Goal: Register for event/course

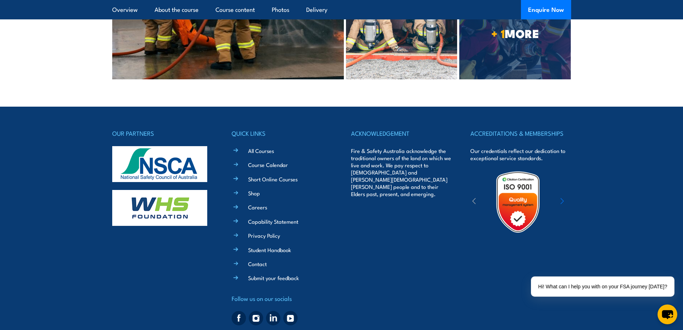
scroll to position [2336, 0]
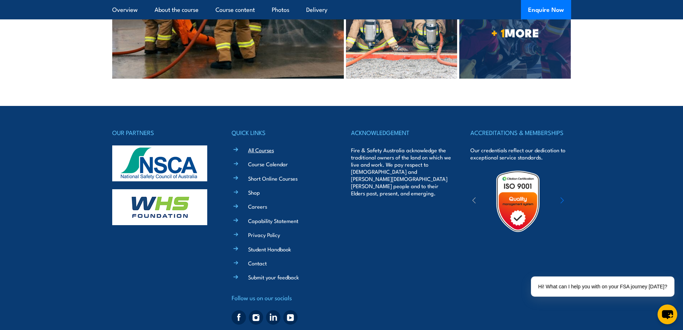
click at [258, 146] on link "All Courses" at bounding box center [261, 150] width 26 height 8
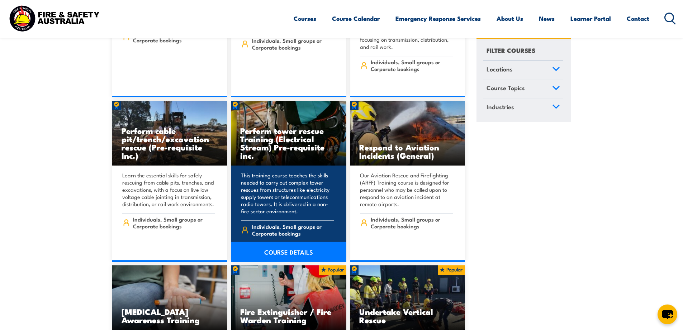
scroll to position [2475, 0]
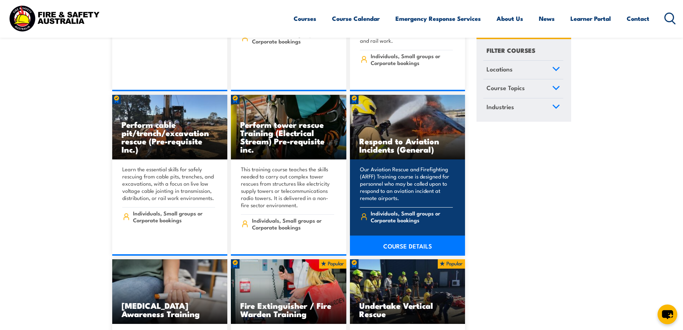
click at [398, 209] on span "Individuals, Small groups or Corporate bookings" at bounding box center [412, 216] width 82 height 14
click at [398, 235] on link "COURSE DETAILS" at bounding box center [407, 245] width 115 height 20
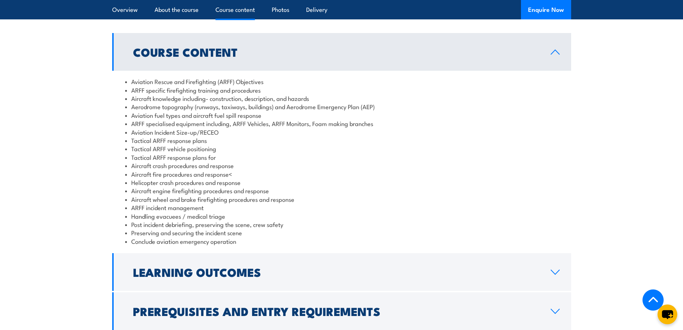
scroll to position [646, 0]
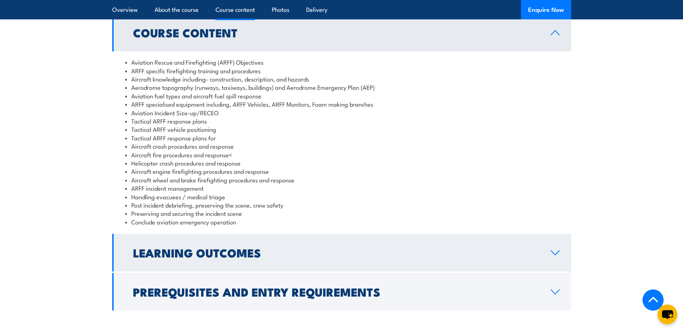
click at [234, 257] on h2 "Learning Outcomes" at bounding box center [336, 252] width 406 height 10
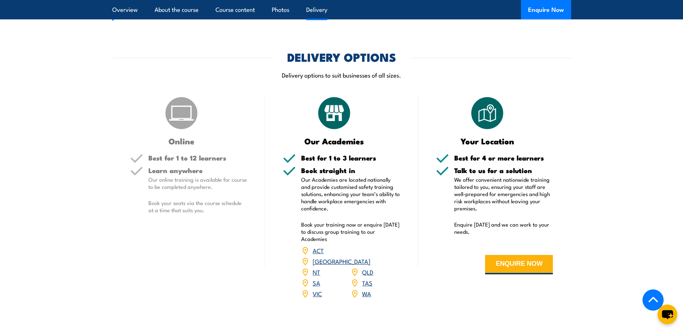
scroll to position [825, 0]
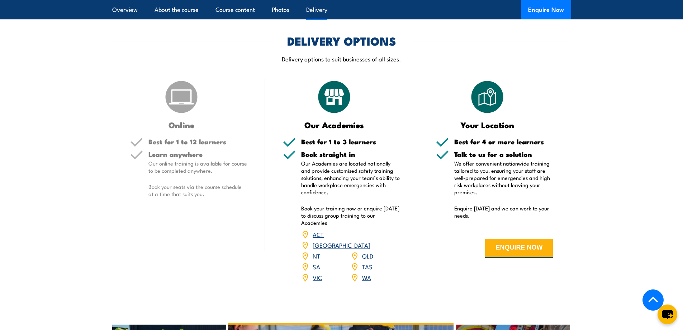
click at [369, 281] on link "WA" at bounding box center [366, 277] width 9 height 9
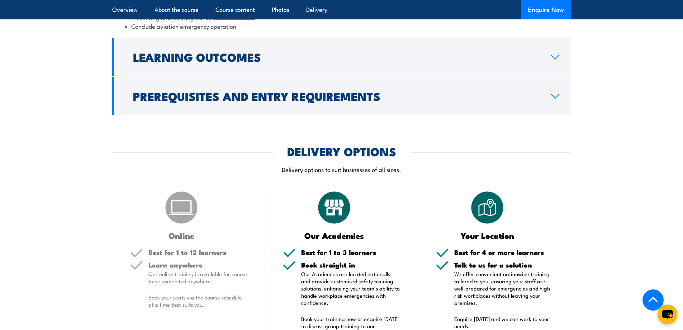
scroll to position [861, 0]
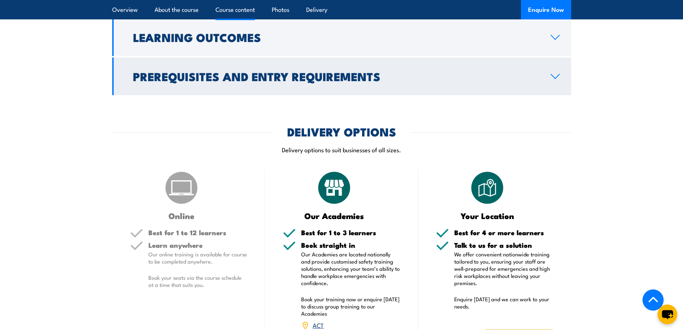
click at [537, 95] on link "Prerequisites and Entry Requirements" at bounding box center [341, 76] width 459 height 38
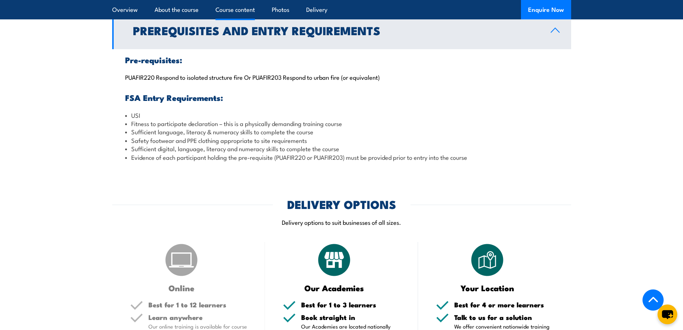
scroll to position [726, 0]
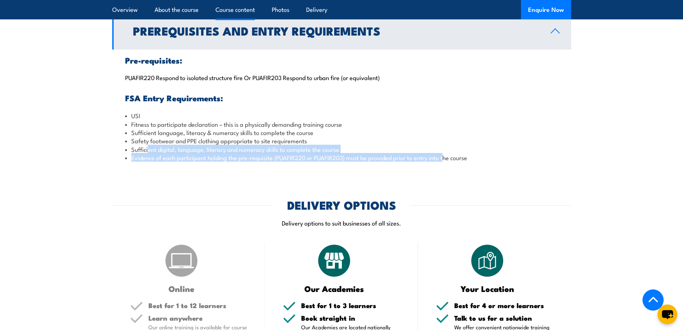
drag, startPoint x: 148, startPoint y: 167, endPoint x: 448, endPoint y: 184, distance: 300.3
click at [448, 168] on div "Pre-requisites: PUAFIR220 Respond to isolated structure fire Or PUAFIR203 Respo…" at bounding box center [341, 108] width 459 height 118
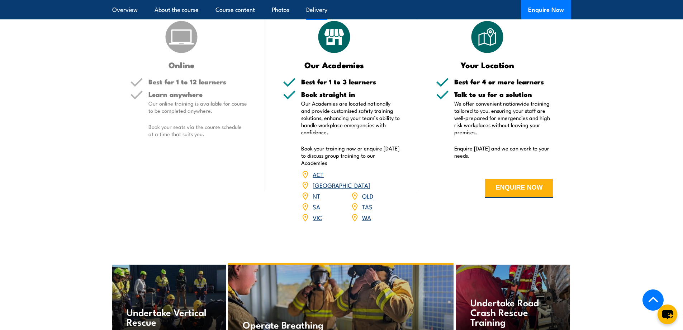
scroll to position [977, 0]
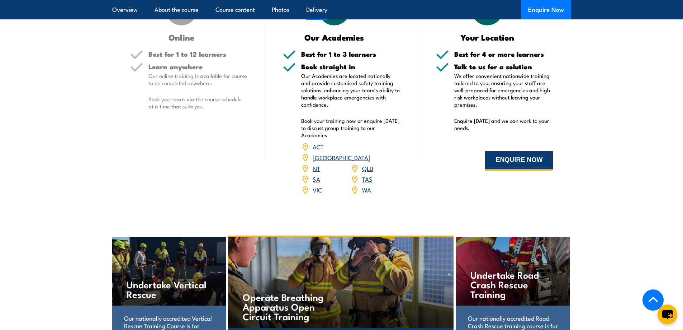
click at [516, 170] on button "ENQUIRE NOW" at bounding box center [519, 160] width 68 height 19
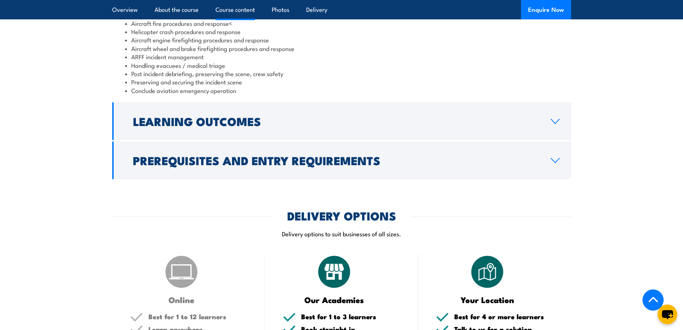
scroll to position [752, 0]
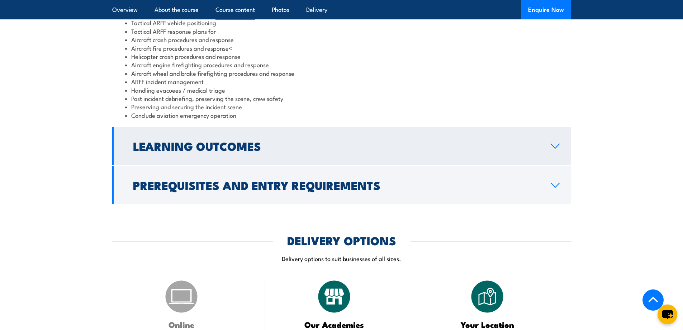
click at [180, 151] on h2 "Learning Outcomes" at bounding box center [336, 146] width 406 height 10
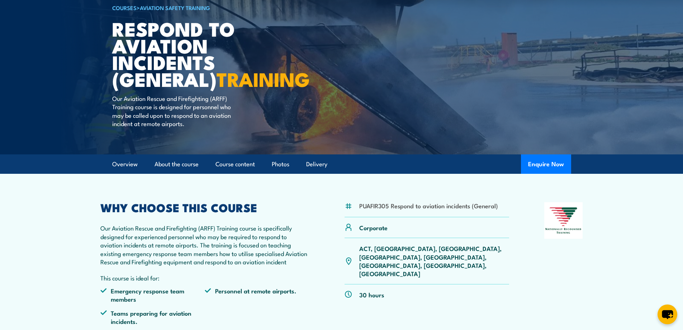
scroll to position [41, 0]
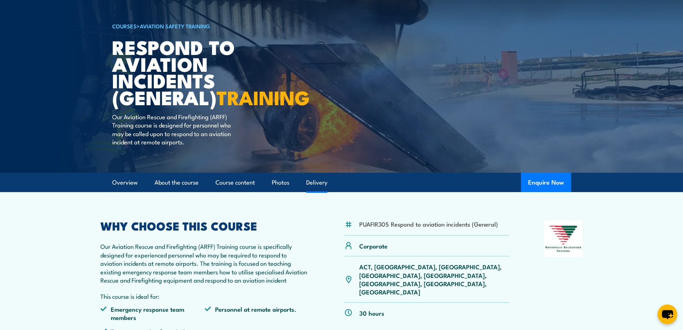
click at [309, 192] on link "Delivery" at bounding box center [316, 182] width 21 height 19
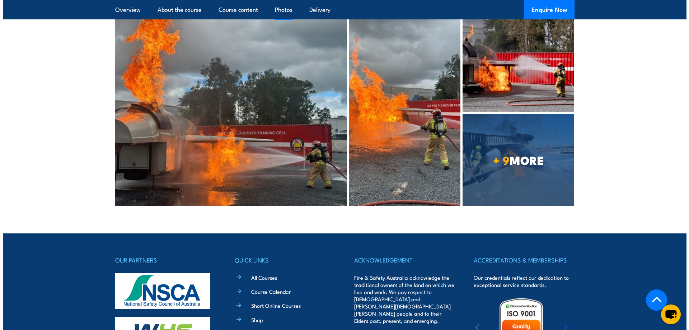
scroll to position [1407, 0]
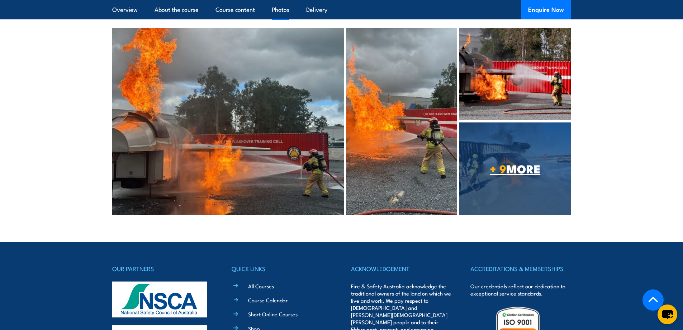
click at [497, 177] on strong "+ 9" at bounding box center [498, 168] width 16 height 18
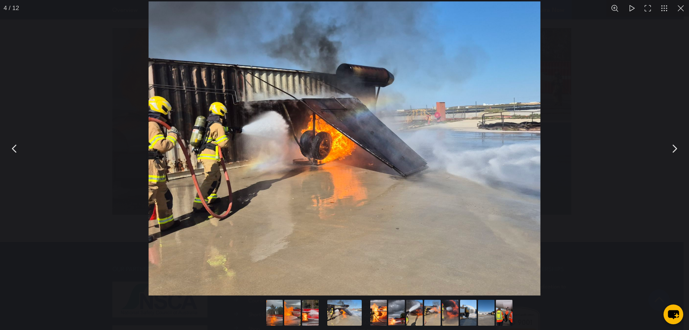
click at [683, 153] on button "You can close this modal content with the ESC key" at bounding box center [674, 149] width 18 height 18
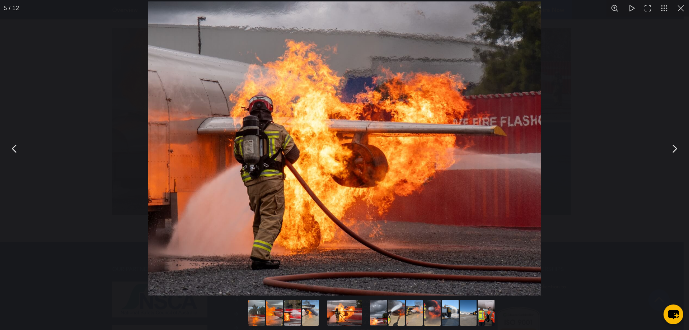
click at [683, 152] on button "You can close this modal content with the ESC key" at bounding box center [674, 149] width 18 height 18
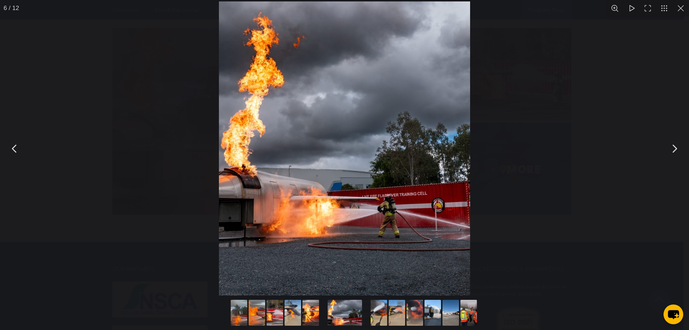
click at [683, 152] on button "You can close this modal content with the ESC key" at bounding box center [674, 149] width 18 height 18
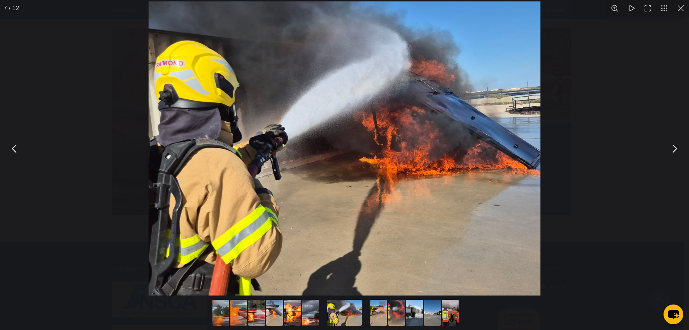
click at [683, 152] on button "You can close this modal content with the ESC key" at bounding box center [674, 149] width 18 height 18
